Goal: Task Accomplishment & Management: Manage account settings

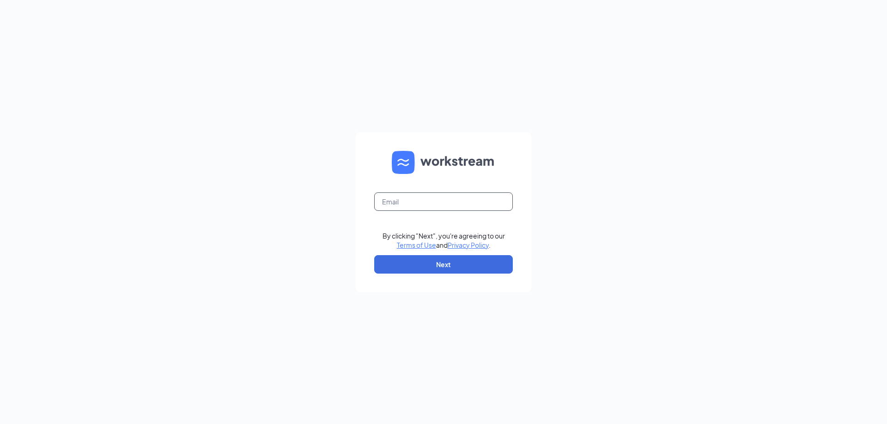
click at [431, 200] on input "text" at bounding box center [443, 202] width 139 height 18
type input "[PERSON_NAME][EMAIL_ADDRESS][DOMAIN_NAME]"
click at [444, 267] on button "Next" at bounding box center [443, 264] width 139 height 18
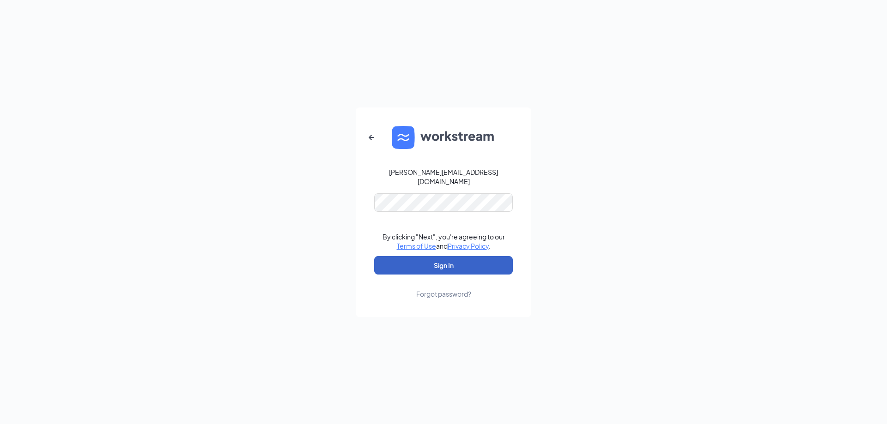
click at [442, 264] on button "Sign In" at bounding box center [443, 265] width 139 height 18
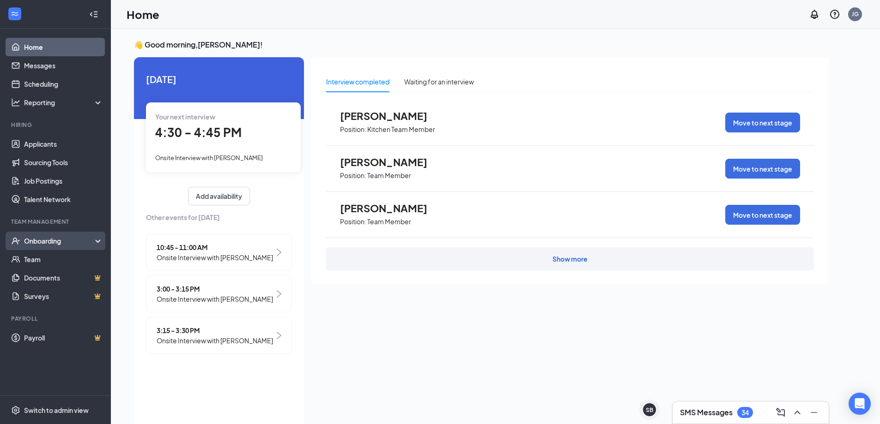
click at [29, 242] on div "Onboarding" at bounding box center [59, 240] width 71 height 9
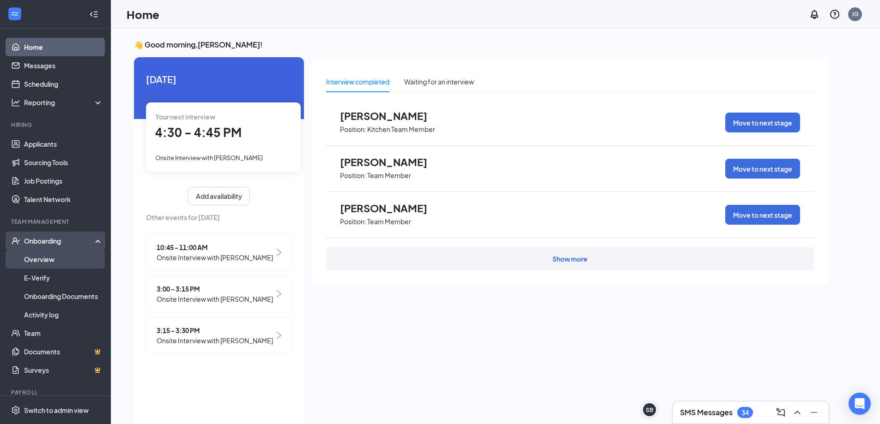
click at [36, 261] on link "Overview" at bounding box center [63, 259] width 79 height 18
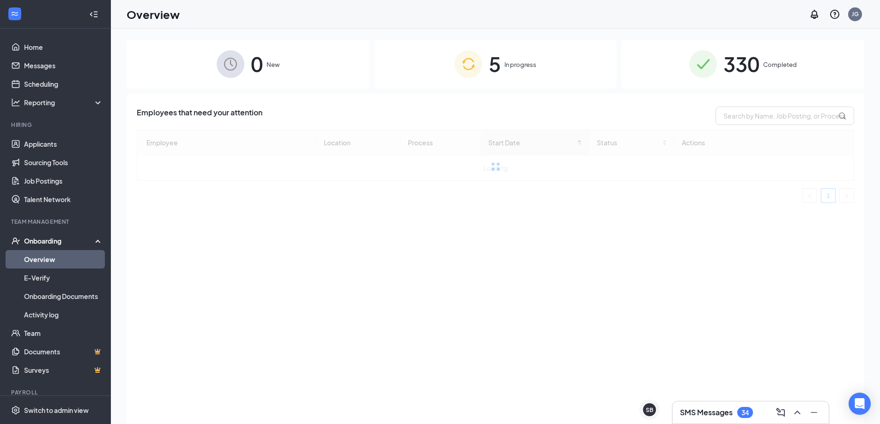
click at [521, 63] on span "In progress" at bounding box center [520, 64] width 32 height 9
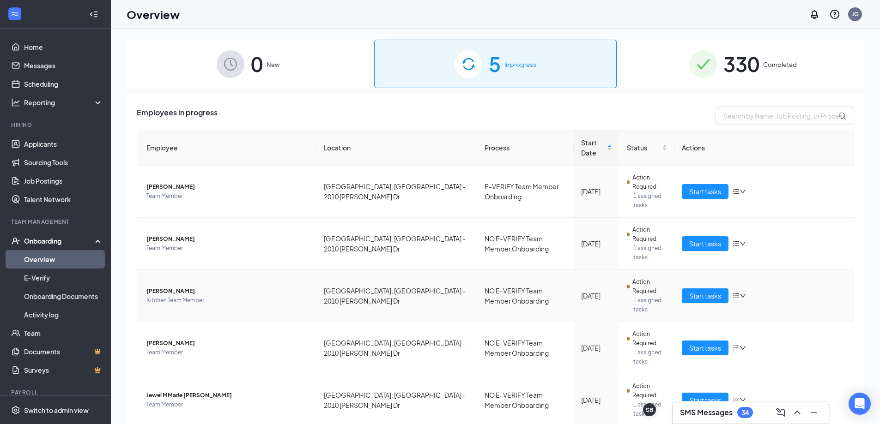
click at [172, 287] on span "[PERSON_NAME]" at bounding box center [227, 291] width 163 height 9
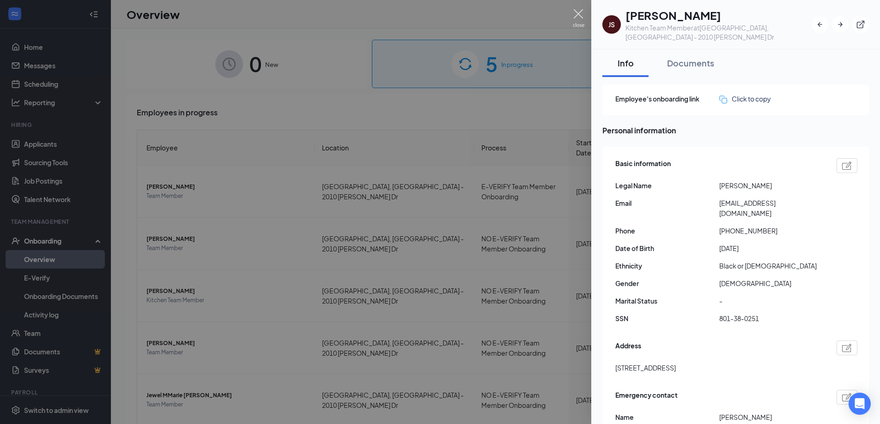
click at [578, 14] on img at bounding box center [579, 18] width 12 height 18
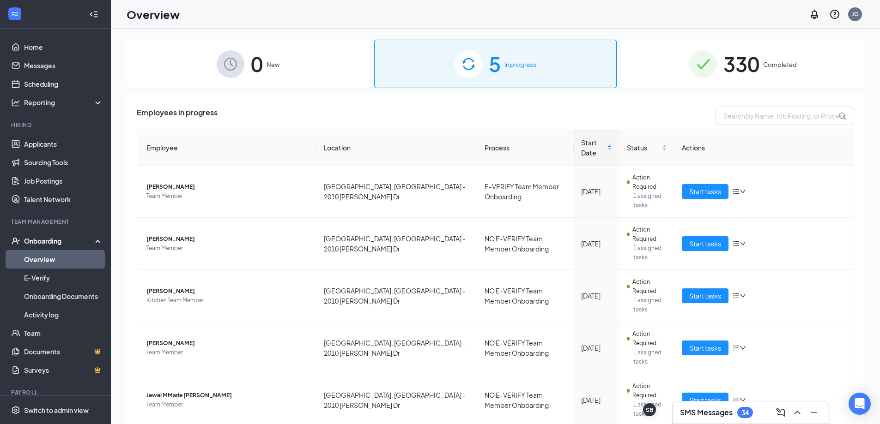
click at [735, 409] on div "SMS Messages 34" at bounding box center [716, 412] width 73 height 11
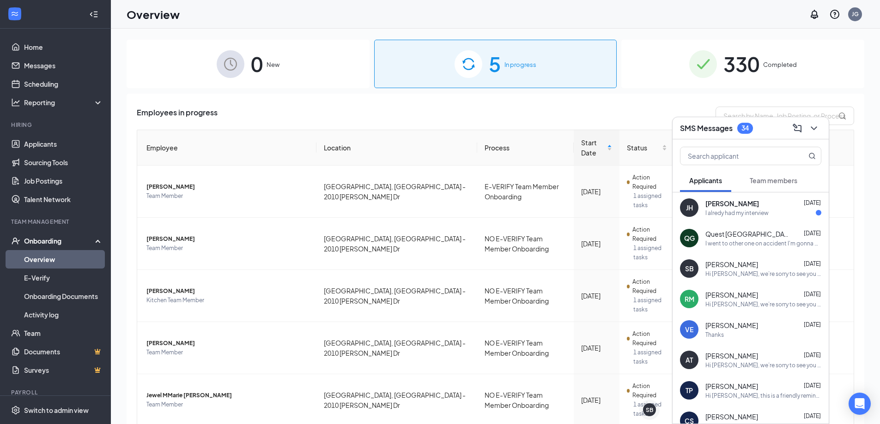
click at [771, 175] on button "Team members" at bounding box center [773, 180] width 66 height 23
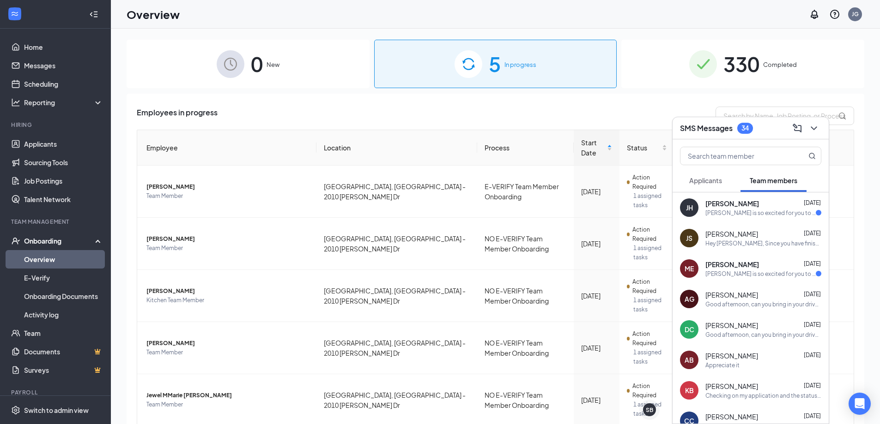
click at [719, 243] on div "Hey [PERSON_NAME], Since you have finished filling out your forms. when would y…" at bounding box center [763, 244] width 116 height 8
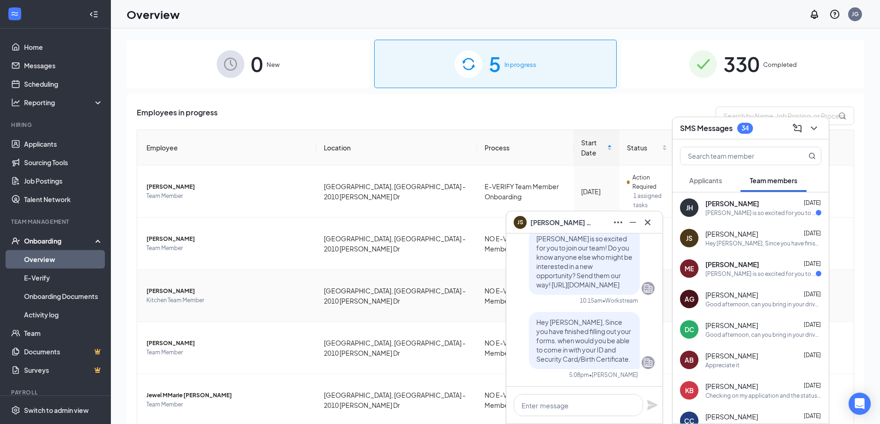
click at [157, 288] on span "[PERSON_NAME]" at bounding box center [227, 291] width 163 height 9
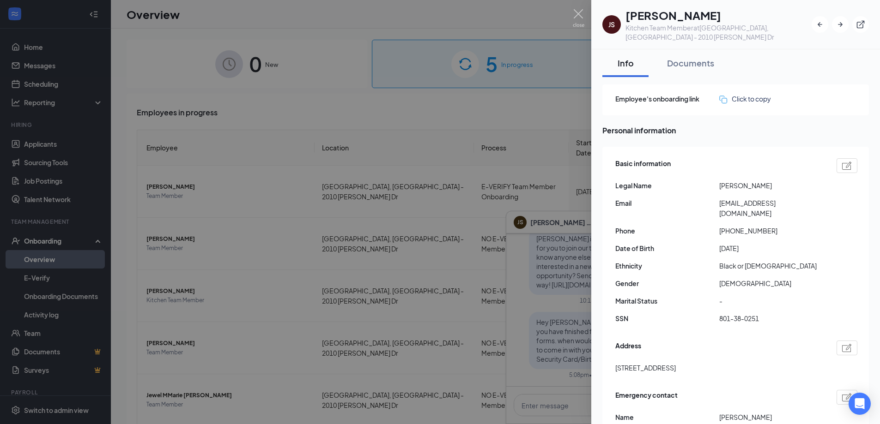
click at [541, 340] on div at bounding box center [440, 212] width 880 height 424
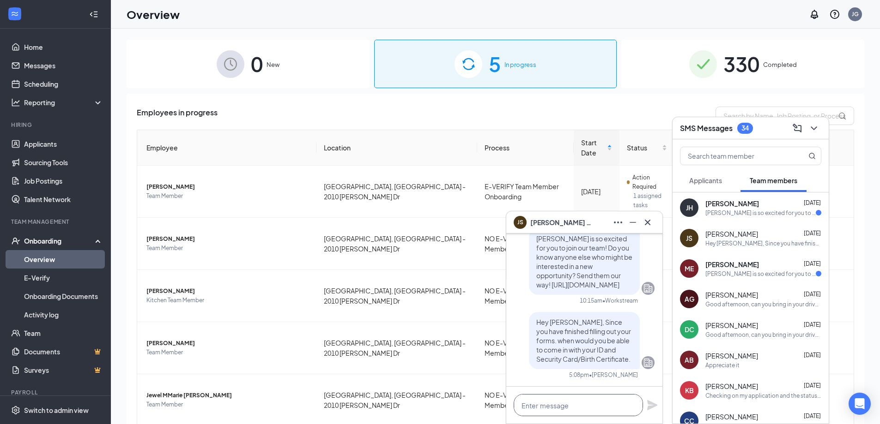
click at [558, 400] on textarea at bounding box center [578, 405] width 129 height 22
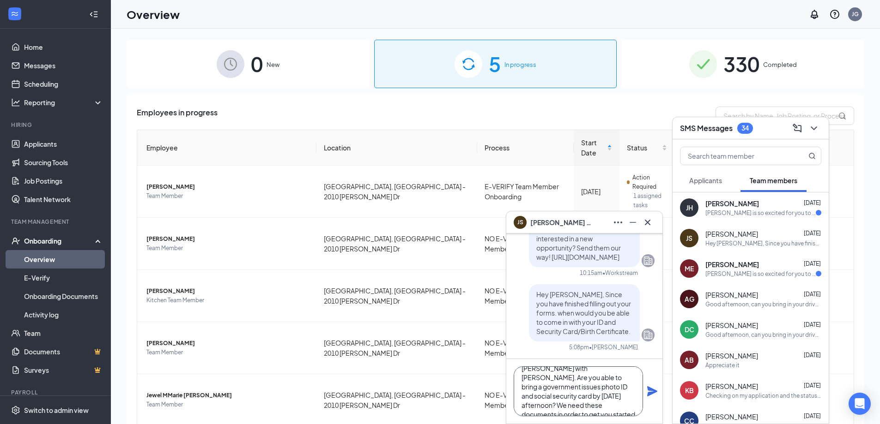
scroll to position [28, 0]
click at [558, 400] on textarea "Hi [PERSON_NAME], this is [PERSON_NAME] with [PERSON_NAME]. Are you able to bri…" at bounding box center [578, 392] width 129 height 50
type textarea "Hi [PERSON_NAME], this is [PERSON_NAME] with [PERSON_NAME]. Are you able to bri…"
click at [656, 391] on icon "Plane" at bounding box center [652, 392] width 10 height 10
click at [743, 273] on div "[PERSON_NAME] is so excited for you to join our team! Do you know anyone else w…" at bounding box center [760, 274] width 110 height 8
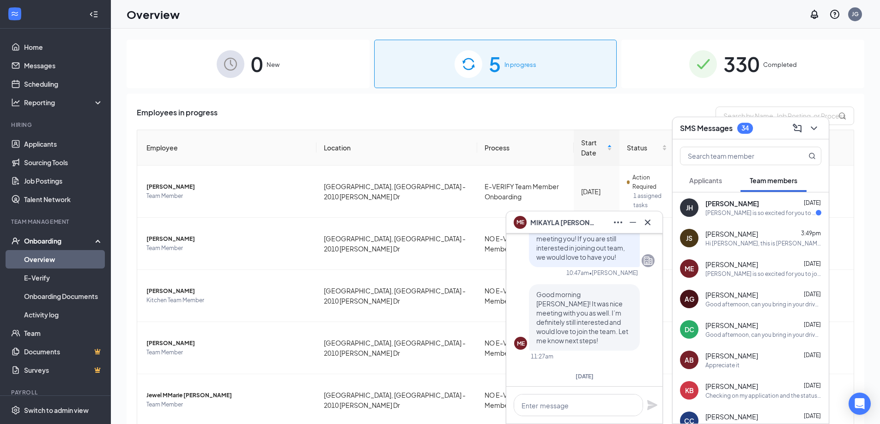
scroll to position [-185, 0]
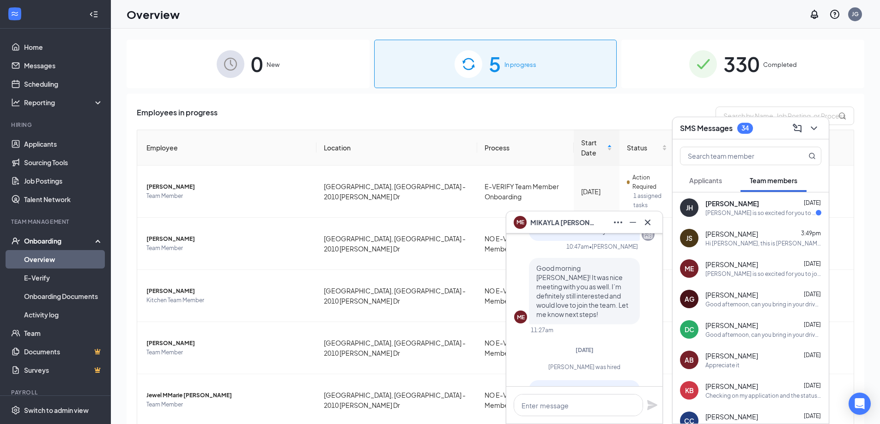
click at [740, 208] on div "[PERSON_NAME] [DATE] [PERSON_NAME] is so excited for you to join our team! Do y…" at bounding box center [763, 208] width 116 height 18
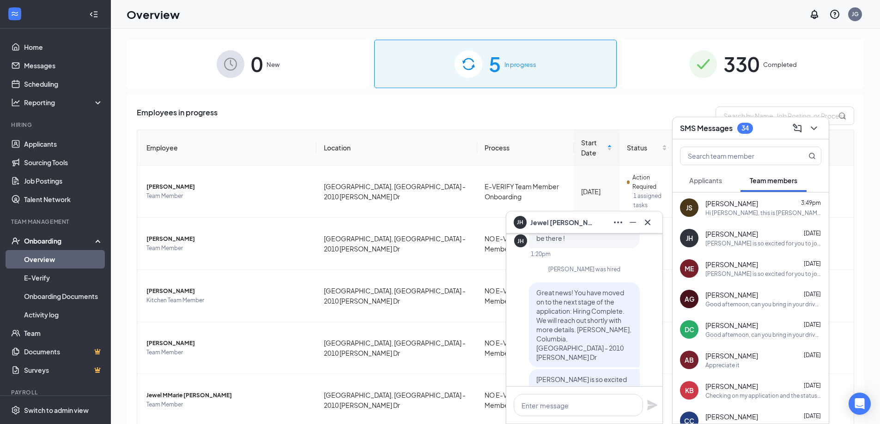
scroll to position [-46, 0]
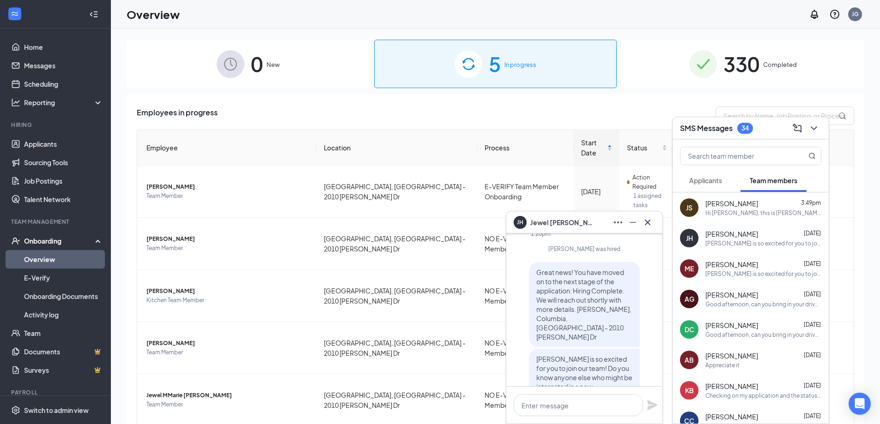
click at [377, 115] on div "Employees in progress" at bounding box center [495, 116] width 717 height 18
click at [627, 217] on icon "Minimize" at bounding box center [632, 222] width 11 height 11
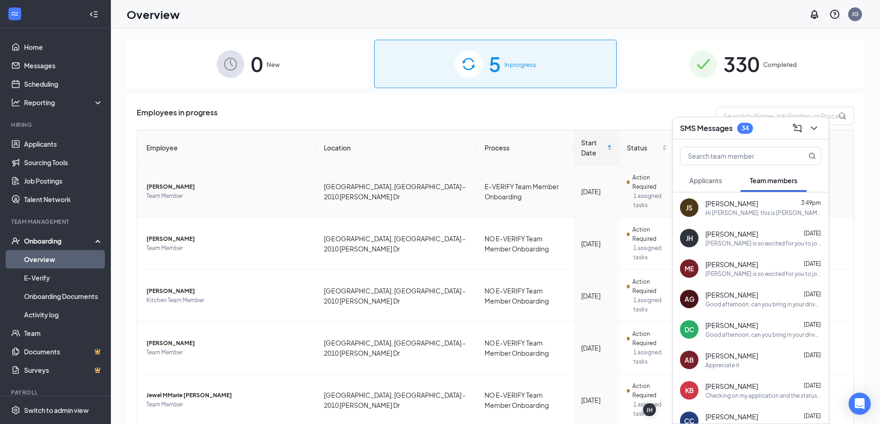
scroll to position [0, 0]
click at [816, 128] on icon "ChevronDown" at bounding box center [813, 128] width 11 height 11
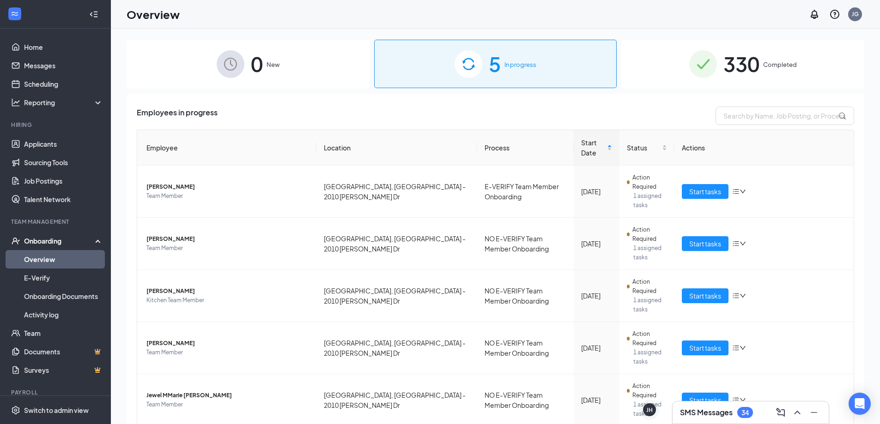
click at [713, 414] on h3 "SMS Messages" at bounding box center [706, 413] width 53 height 10
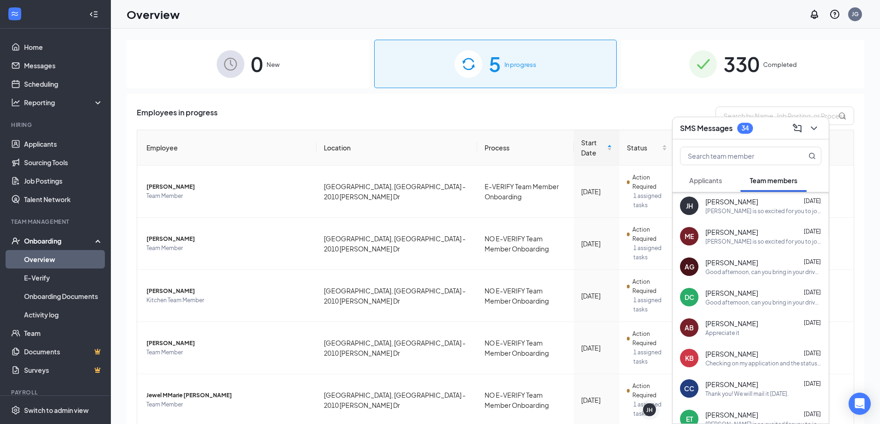
scroll to position [46, 0]
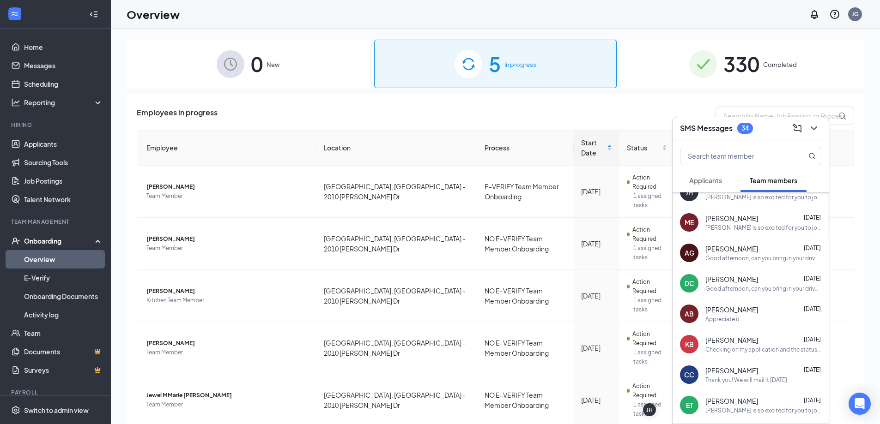
click at [381, 105] on div "Employees in progress Employee Location Process Start Date Status Actions [PERS…" at bounding box center [495, 288] width 737 height 388
click at [346, 240] on td "[GEOGRAPHIC_DATA], [GEOGRAPHIC_DATA] - 2010 [PERSON_NAME] Dr" at bounding box center [396, 244] width 161 height 52
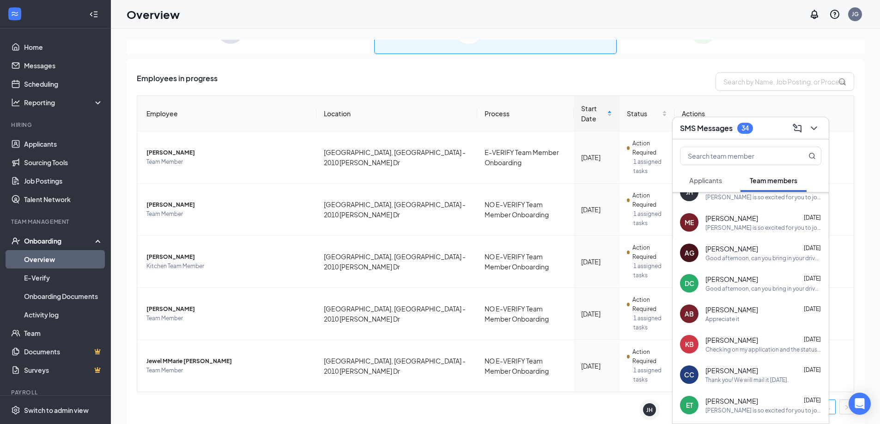
click at [192, 79] on span "Employees in progress" at bounding box center [177, 82] width 81 height 18
click at [48, 258] on link "Overview" at bounding box center [63, 259] width 79 height 18
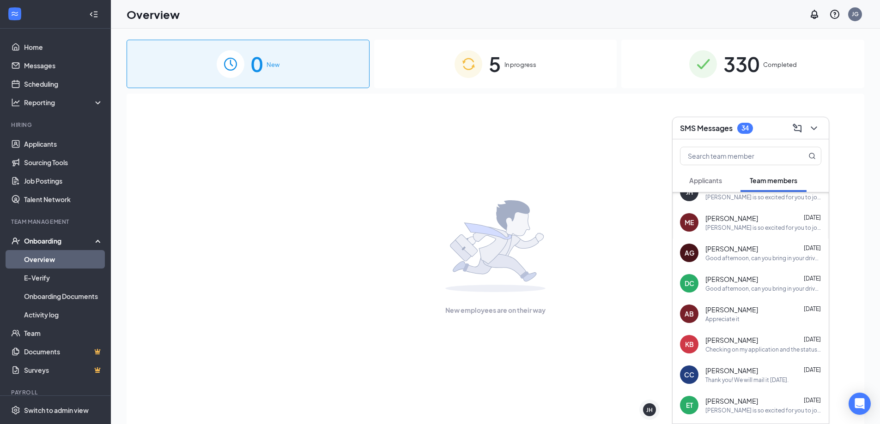
click at [497, 62] on span "5" at bounding box center [495, 64] width 12 height 32
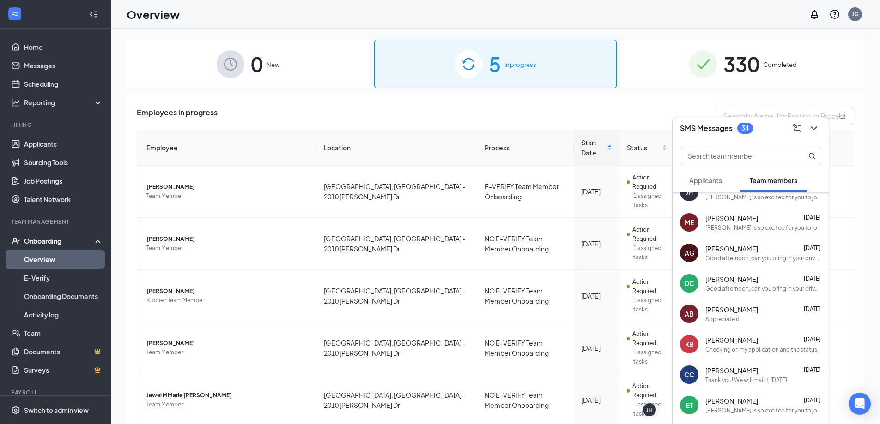
click at [754, 63] on div "330 Completed" at bounding box center [742, 64] width 243 height 48
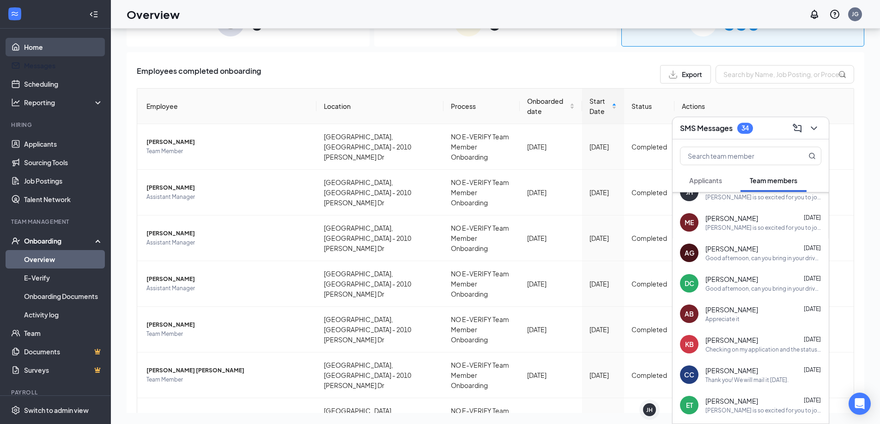
click at [66, 53] on link "Home" at bounding box center [63, 47] width 79 height 18
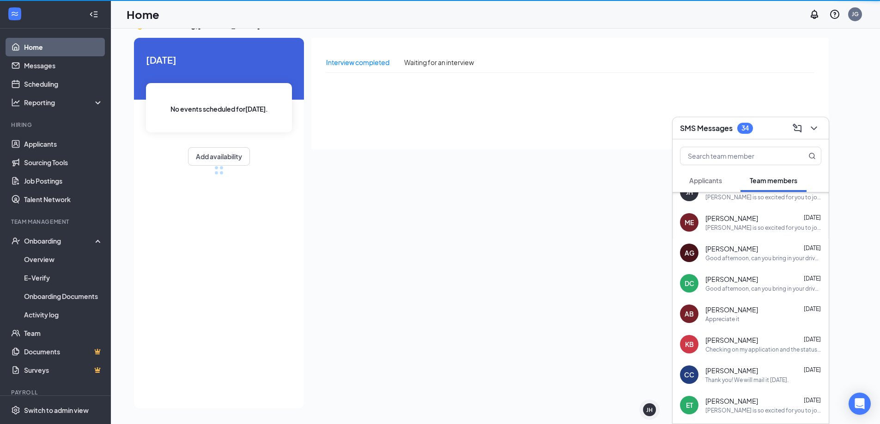
scroll to position [19, 0]
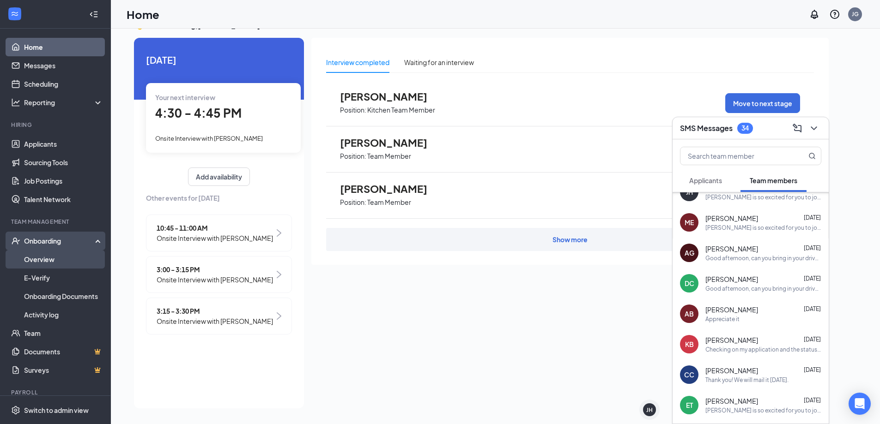
click at [52, 258] on link "Overview" at bounding box center [63, 259] width 79 height 18
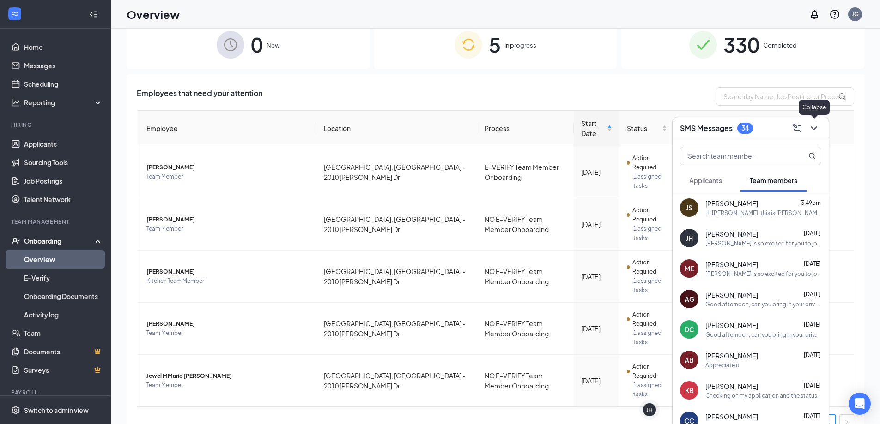
click at [812, 130] on icon "ChevronDown" at bounding box center [813, 128] width 11 height 11
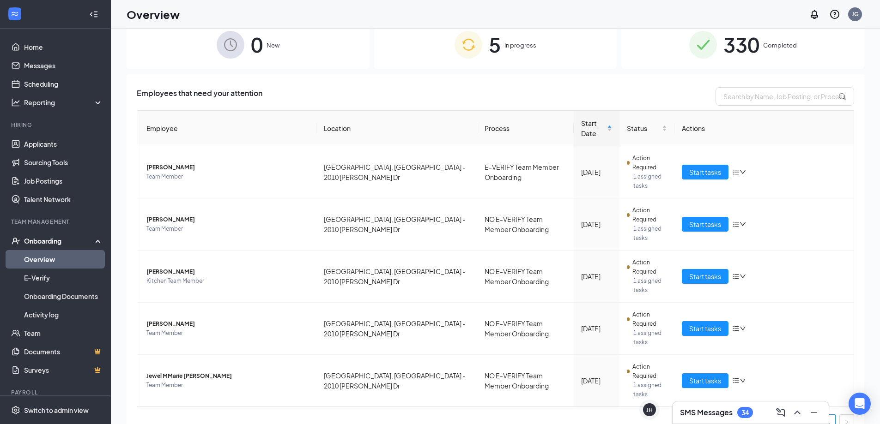
click at [706, 410] on h3 "SMS Messages" at bounding box center [706, 413] width 53 height 10
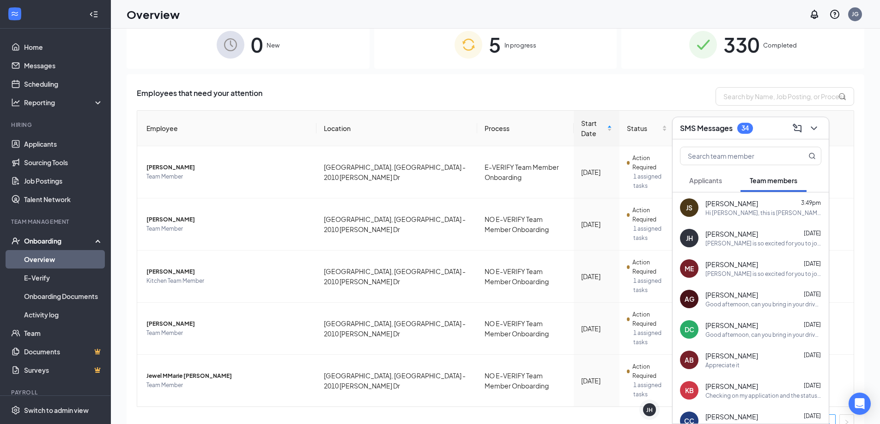
click at [744, 211] on div "Hi [PERSON_NAME], this is [PERSON_NAME] with [PERSON_NAME]. Are you able to bri…" at bounding box center [763, 213] width 116 height 8
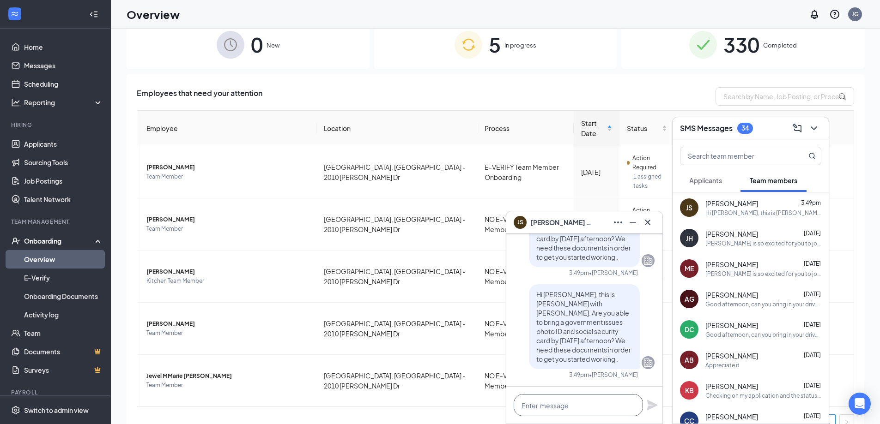
click at [608, 408] on textarea at bounding box center [578, 405] width 129 height 22
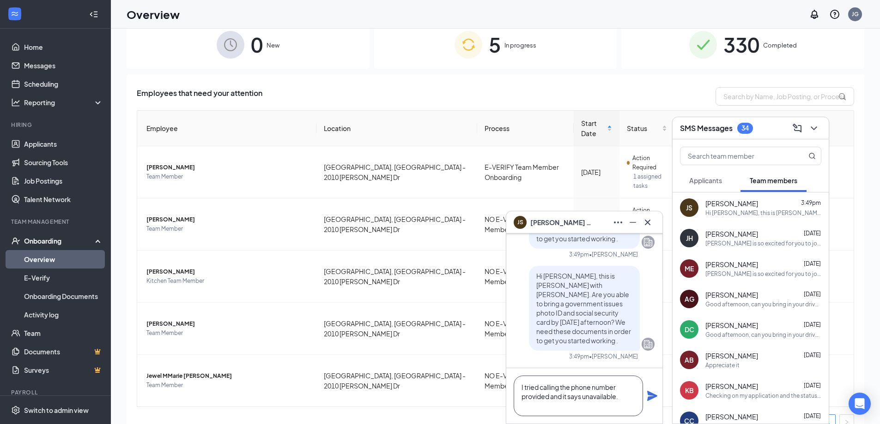
type textarea "I tried calling the phone number provided and it says unavailable."
click at [649, 392] on icon "Plane" at bounding box center [652, 396] width 10 height 10
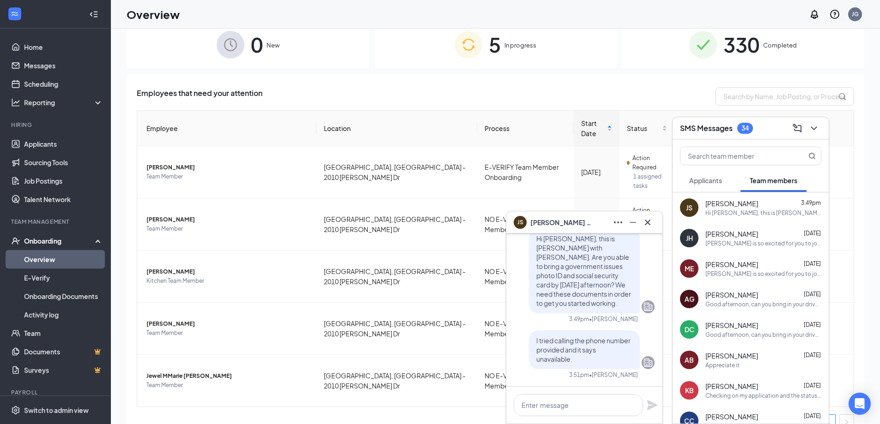
scroll to position [0, 0]
click at [236, 90] on span "Employees that need your attention" at bounding box center [200, 96] width 126 height 18
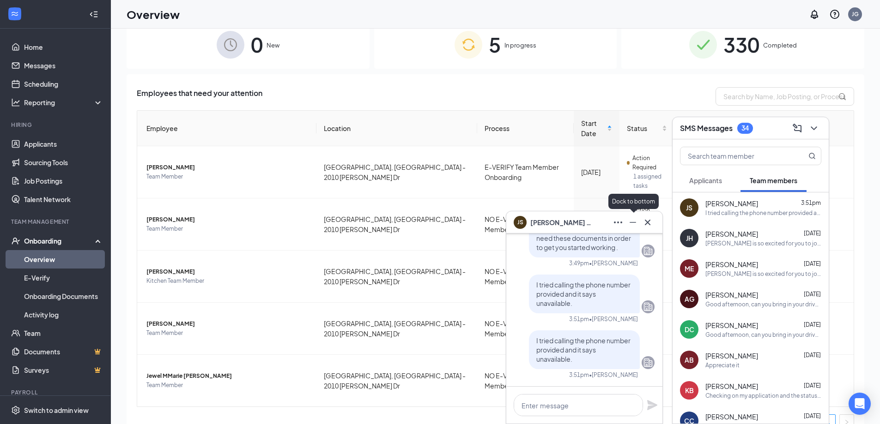
click at [630, 223] on icon "Minimize" at bounding box center [632, 222] width 11 height 11
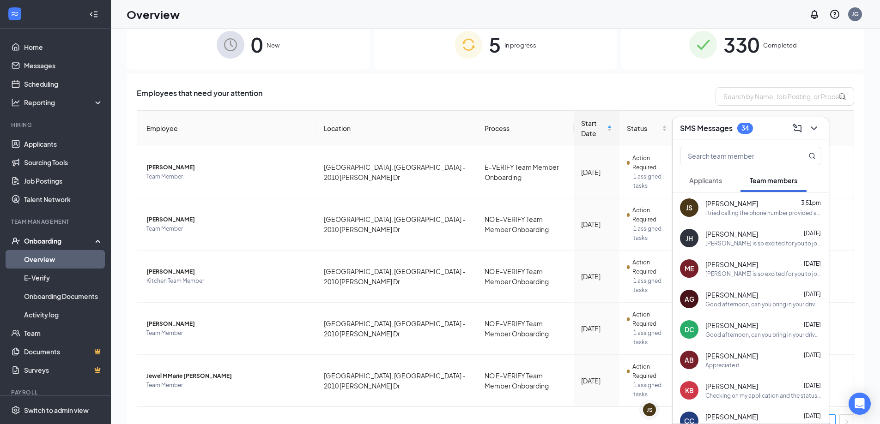
click at [817, 125] on icon "ChevronDown" at bounding box center [813, 128] width 11 height 11
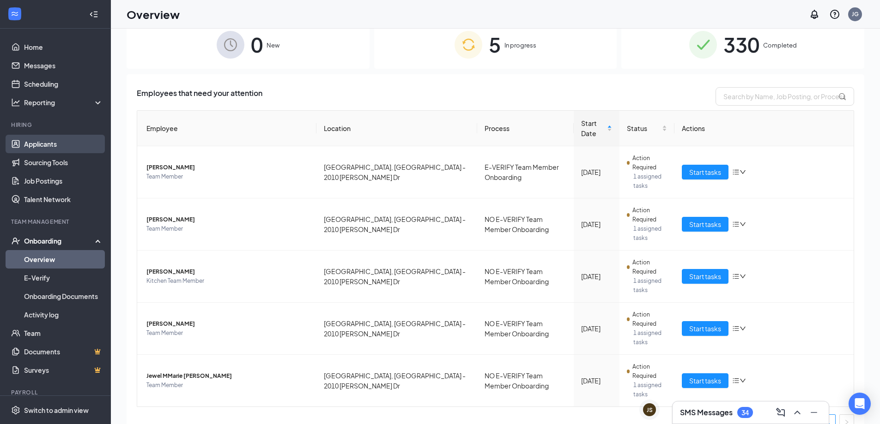
click at [37, 146] on link "Applicants" at bounding box center [63, 144] width 79 height 18
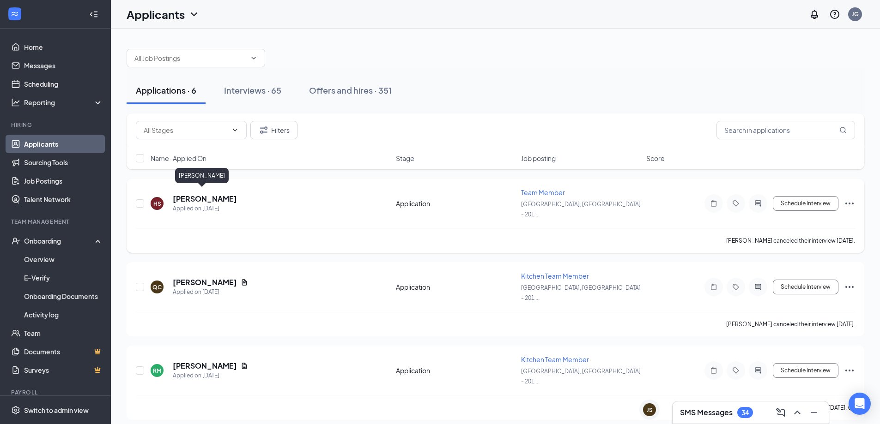
click at [190, 194] on h5 "[PERSON_NAME]" at bounding box center [205, 199] width 64 height 10
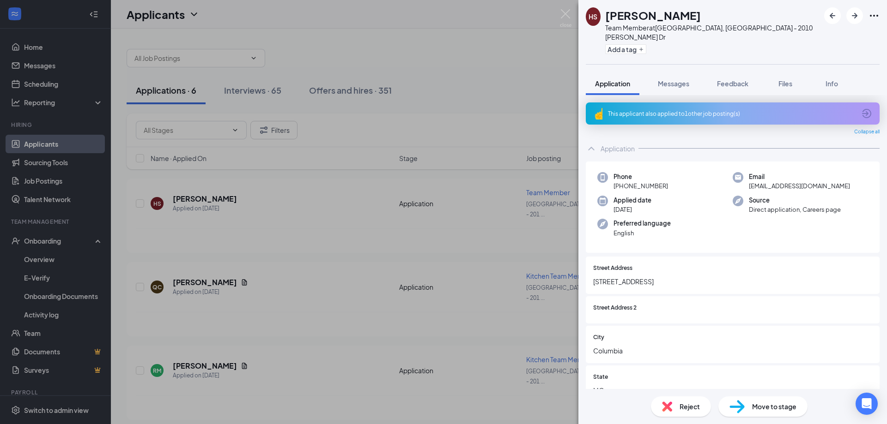
click at [647, 28] on div "Team Member at [GEOGRAPHIC_DATA], [GEOGRAPHIC_DATA] - 2010 [PERSON_NAME] Dr" at bounding box center [712, 32] width 214 height 18
click at [563, 12] on img at bounding box center [566, 18] width 12 height 18
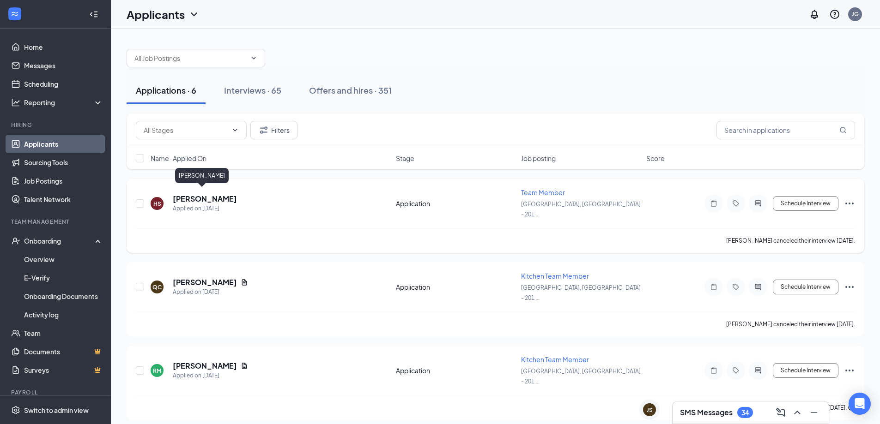
click at [182, 194] on h5 "[PERSON_NAME]" at bounding box center [205, 199] width 64 height 10
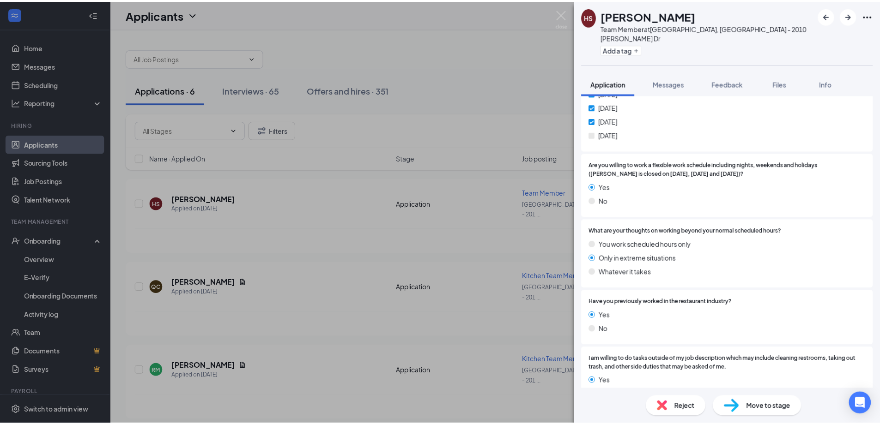
scroll to position [1062, 0]
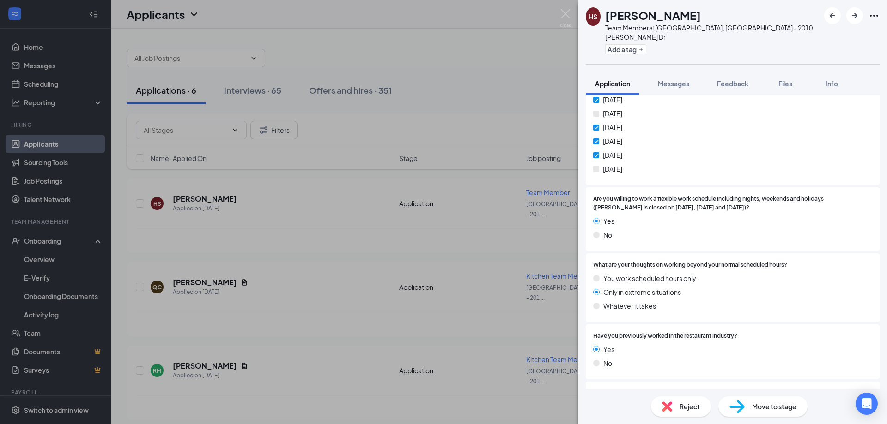
click at [327, 48] on div "[PERSON_NAME] Team Member at [GEOGRAPHIC_DATA], [GEOGRAPHIC_DATA] - 2010 [PERSO…" at bounding box center [443, 212] width 887 height 424
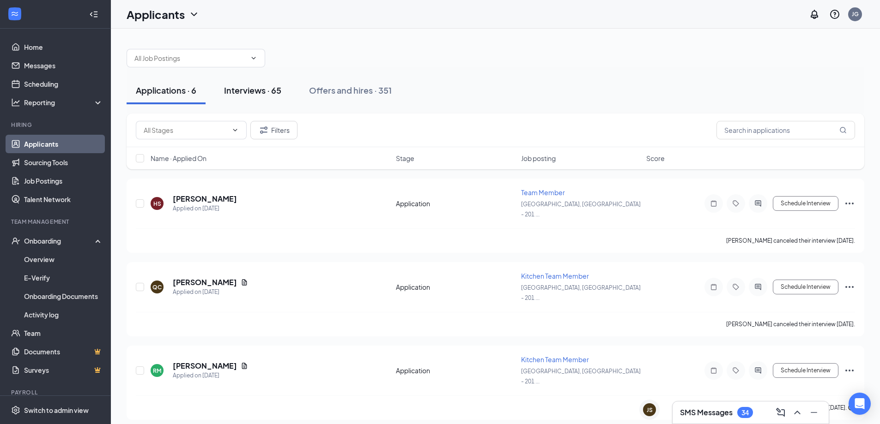
click at [238, 97] on button "Interviews · 65" at bounding box center [253, 91] width 76 height 28
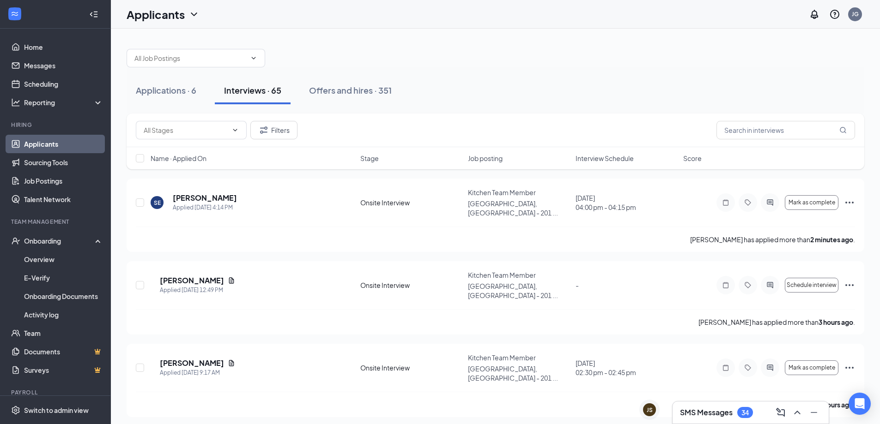
click at [597, 158] on span "Interview Schedule" at bounding box center [604, 158] width 58 height 9
click at [599, 165] on div "Name · Applied On Stage Job posting Interview Schedule Score" at bounding box center [495, 158] width 737 height 22
click at [599, 161] on span "Interview Schedule" at bounding box center [604, 158] width 58 height 9
click at [603, 157] on span "Interview Schedule" at bounding box center [604, 158] width 58 height 9
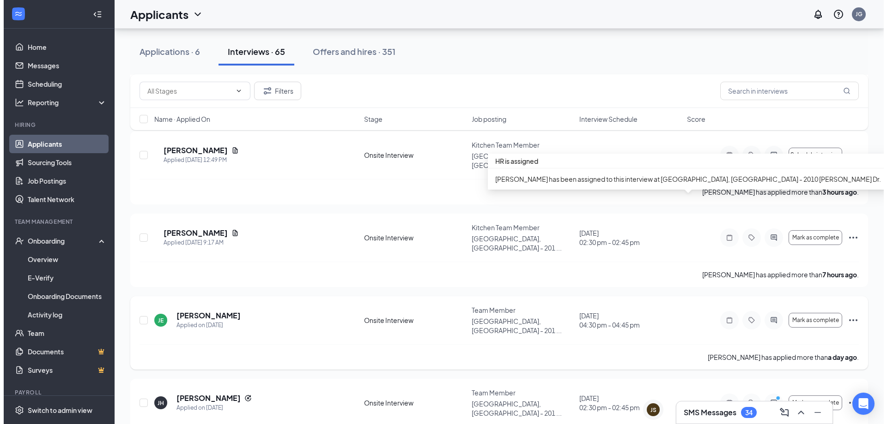
scroll to position [139, 0]
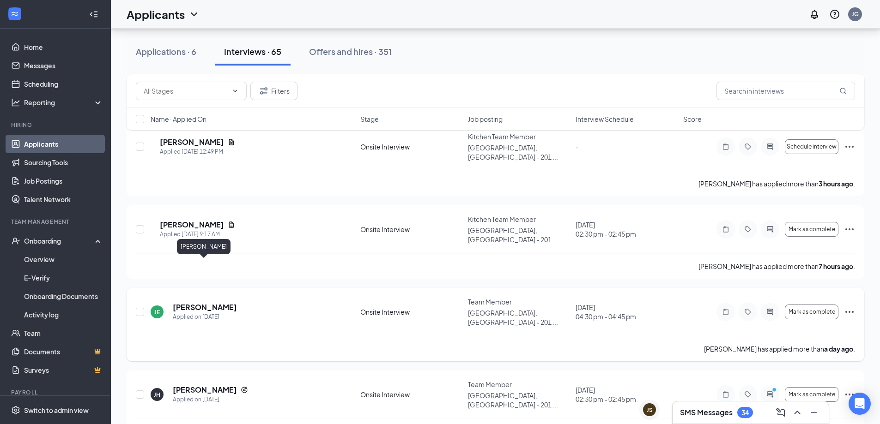
click at [192, 302] on h5 "[PERSON_NAME]" at bounding box center [205, 307] width 64 height 10
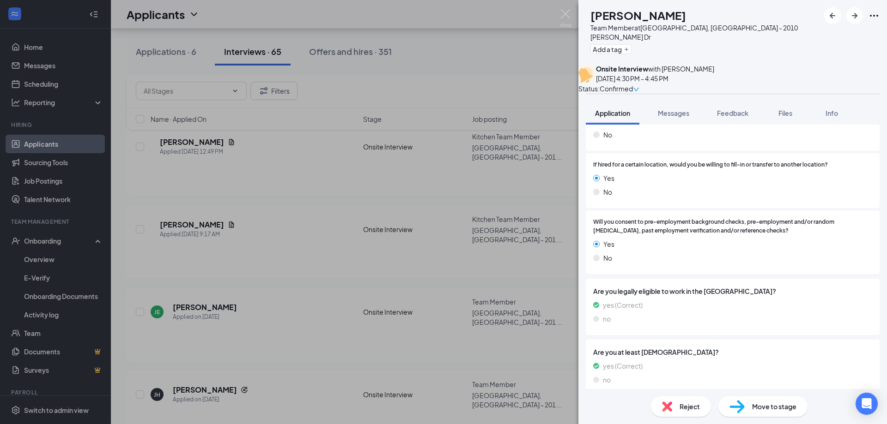
scroll to position [2283, 0]
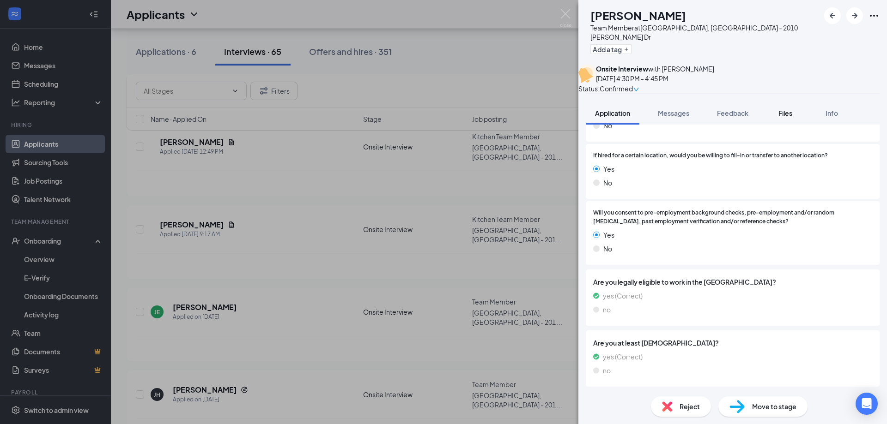
click at [775, 109] on button "Files" at bounding box center [785, 113] width 37 height 23
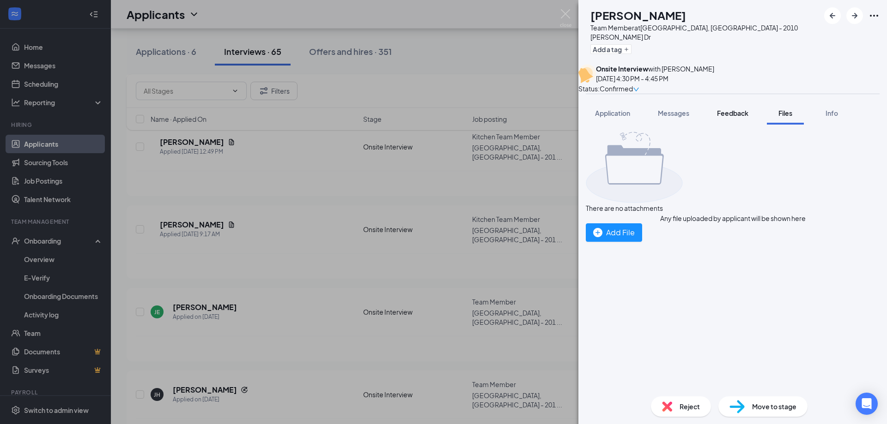
click at [736, 114] on span "Feedback" at bounding box center [732, 113] width 31 height 8
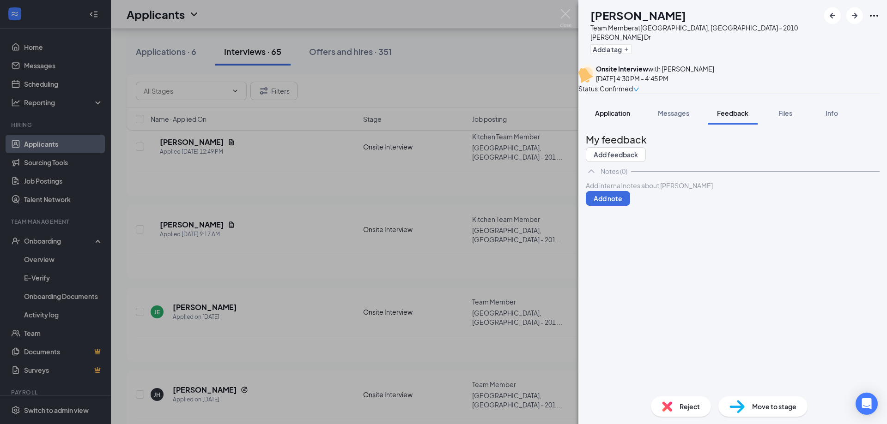
click at [672, 117] on div "Messages" at bounding box center [673, 113] width 31 height 9
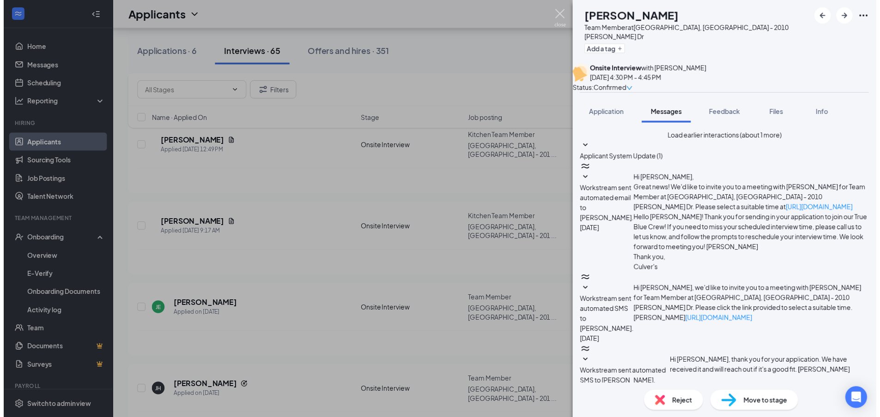
scroll to position [268, 0]
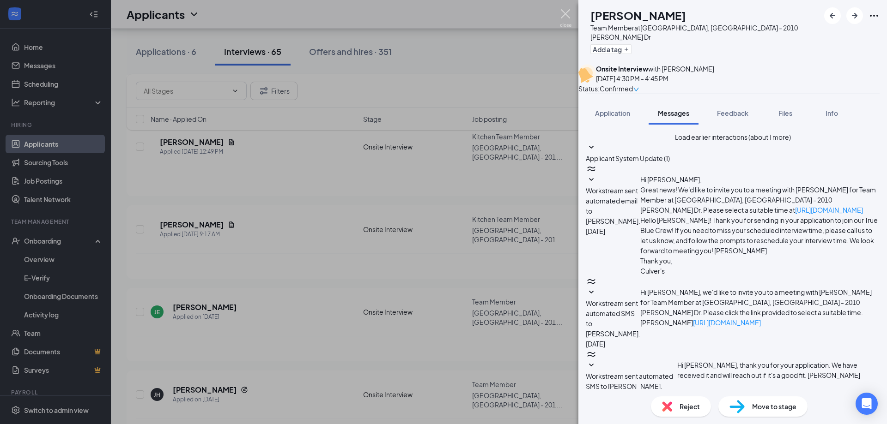
drag, startPoint x: 561, startPoint y: 11, endPoint x: 554, endPoint y: 37, distance: 27.7
click at [562, 11] on img at bounding box center [566, 18] width 12 height 18
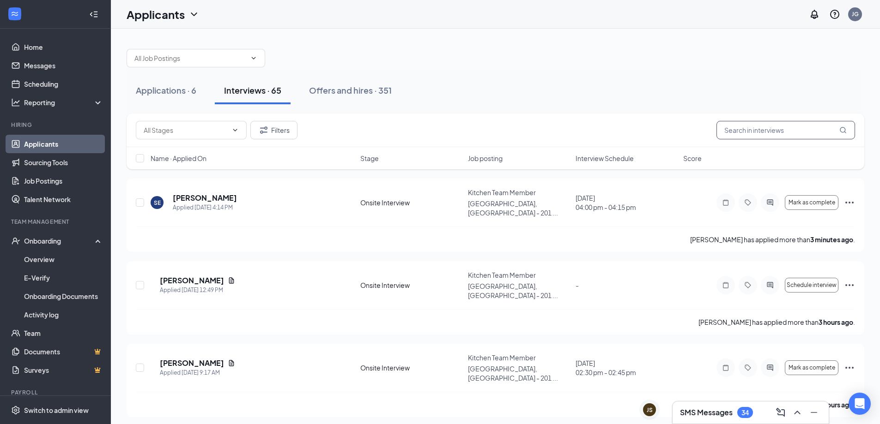
click at [731, 127] on input "text" at bounding box center [785, 130] width 139 height 18
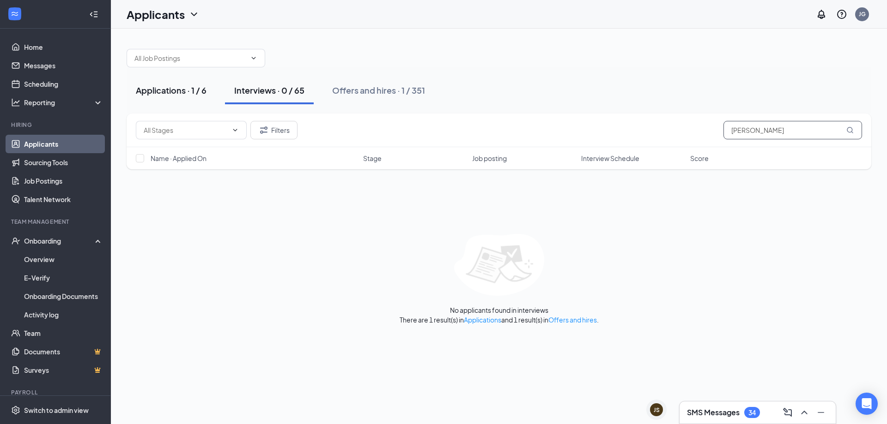
type input "[PERSON_NAME]"
click at [189, 92] on div "Applications · 1 / 6" at bounding box center [171, 91] width 71 height 12
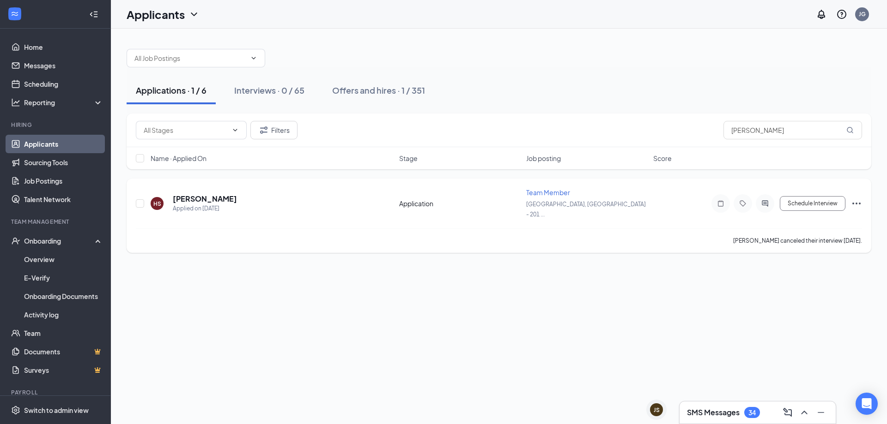
click at [809, 236] on div "[PERSON_NAME] canceled their interview [DATE]." at bounding box center [797, 240] width 129 height 9
